Goal: Task Accomplishment & Management: Complete application form

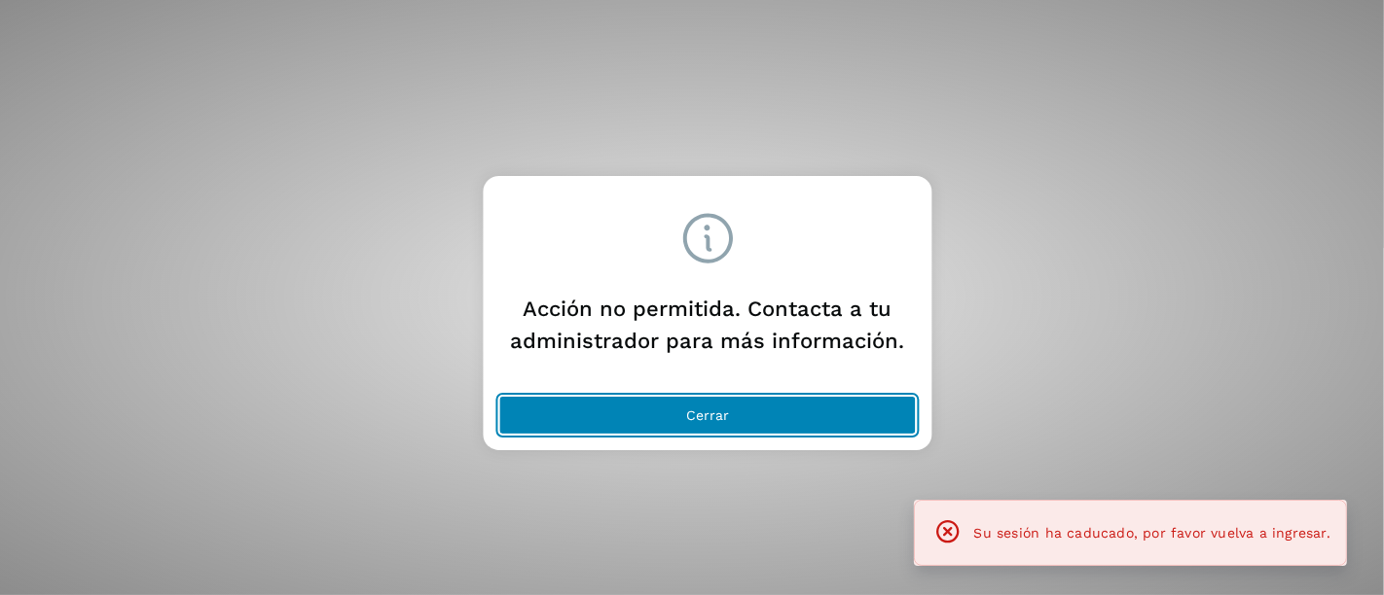
drag, startPoint x: 682, startPoint y: 409, endPoint x: 421, endPoint y: 265, distance: 297.9
click at [662, 399] on button "Cerrar" at bounding box center [707, 415] width 417 height 39
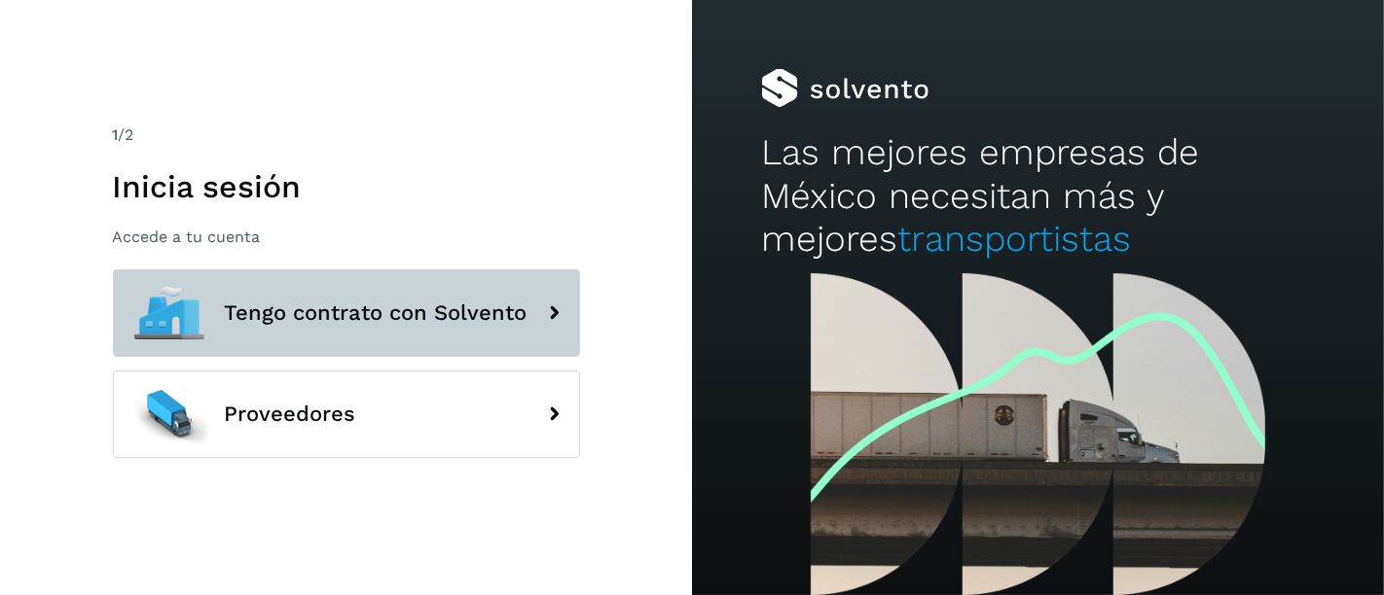
click at [386, 343] on button "Tengo contrato con Solvento" at bounding box center [346, 314] width 467 height 88
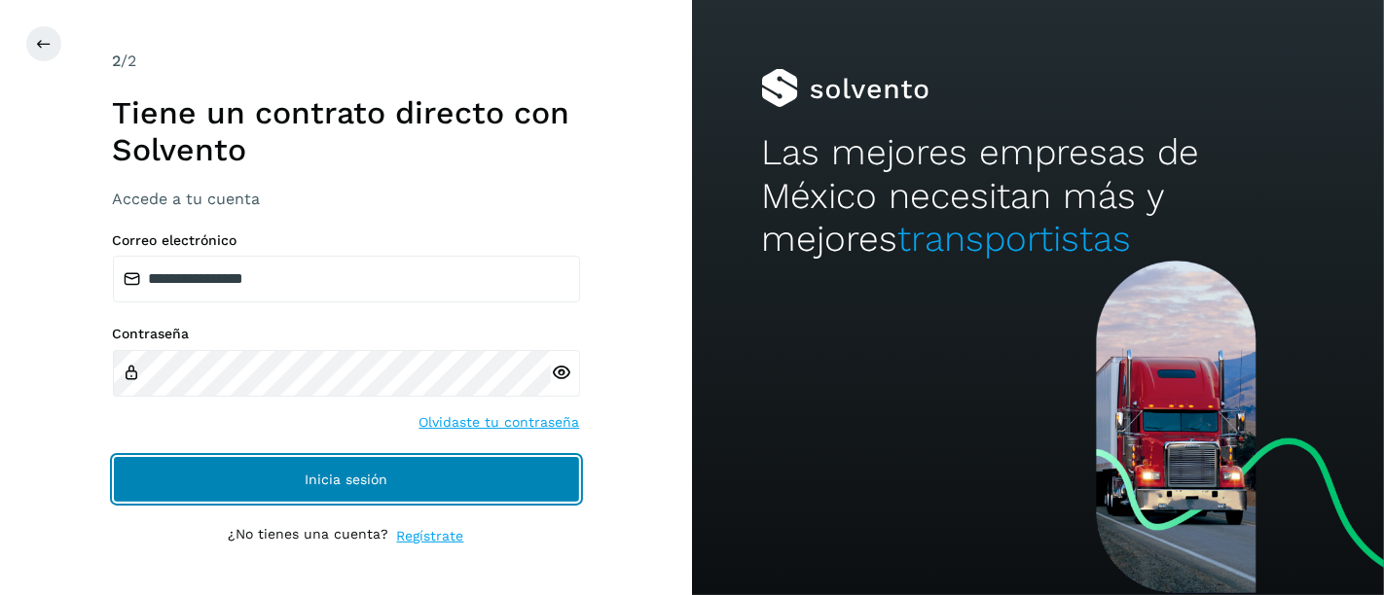
click at [216, 482] on button "Inicia sesión" at bounding box center [346, 479] width 467 height 47
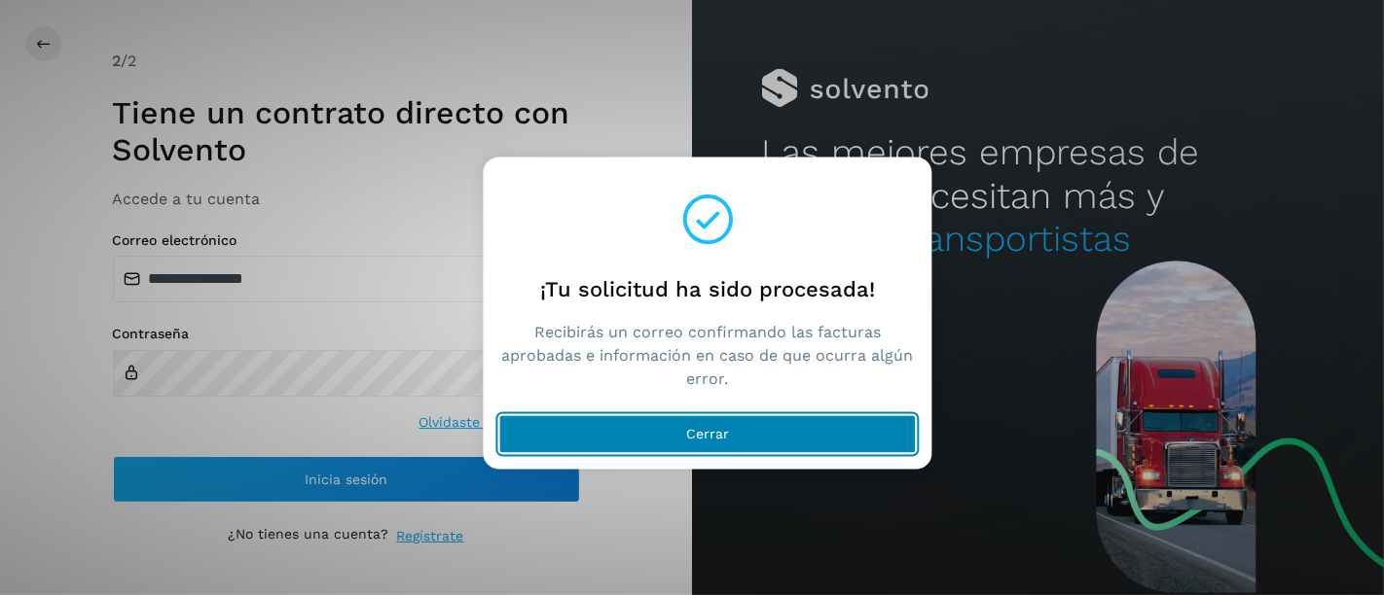
click at [689, 429] on span "Cerrar" at bounding box center [707, 435] width 43 height 14
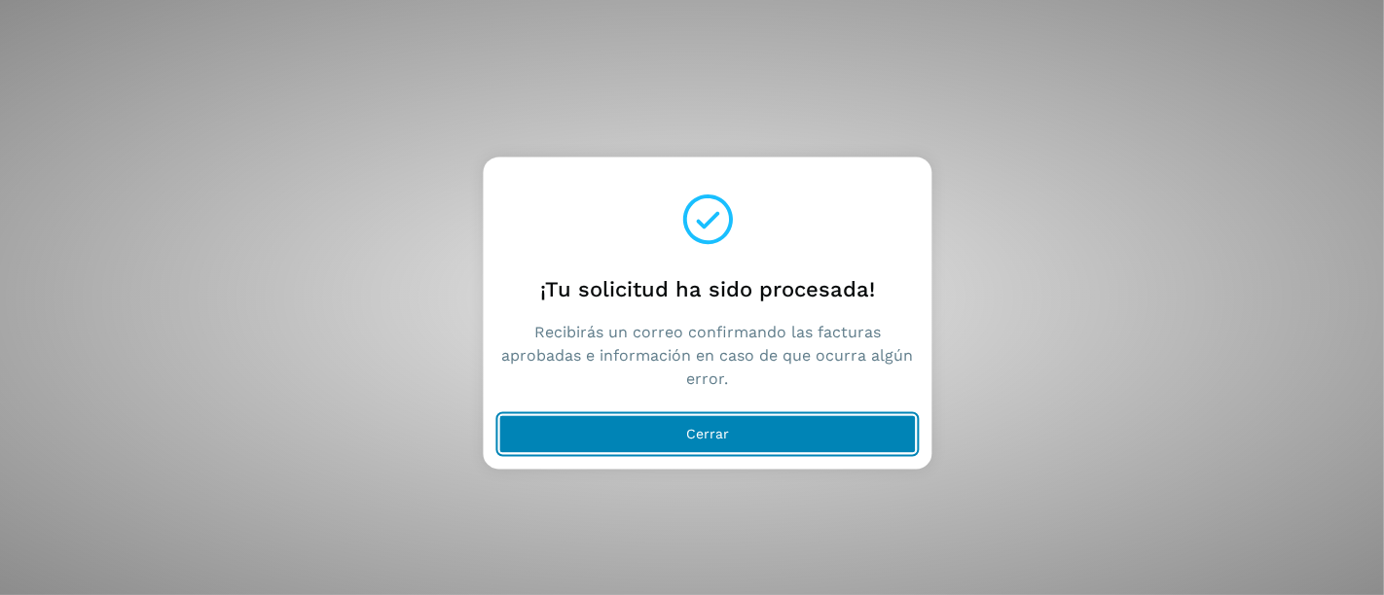
click at [610, 429] on button "Cerrar" at bounding box center [707, 434] width 417 height 39
